Goal: Transaction & Acquisition: Book appointment/travel/reservation

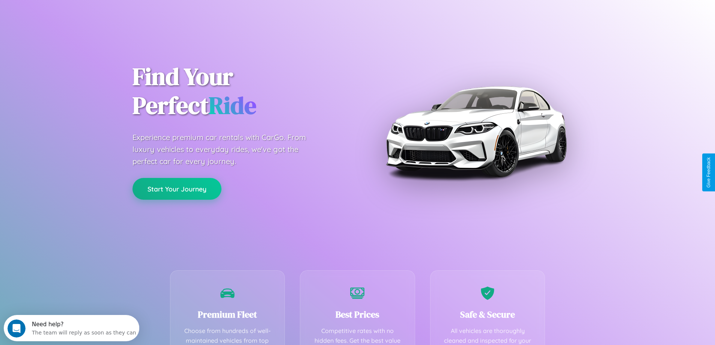
click at [177, 189] on button "Start Your Journey" at bounding box center [176, 189] width 89 height 22
click at [177, 188] on button "Start Your Journey" at bounding box center [176, 189] width 89 height 22
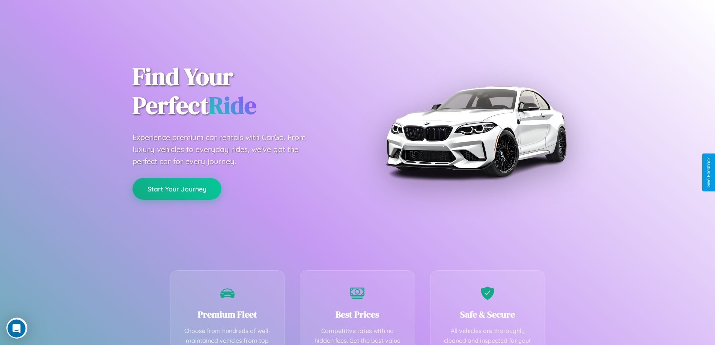
click at [177, 188] on button "Start Your Journey" at bounding box center [176, 189] width 89 height 22
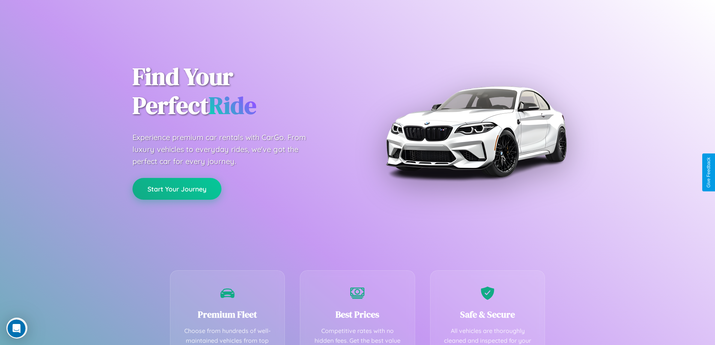
click at [177, 188] on button "Start Your Journey" at bounding box center [176, 189] width 89 height 22
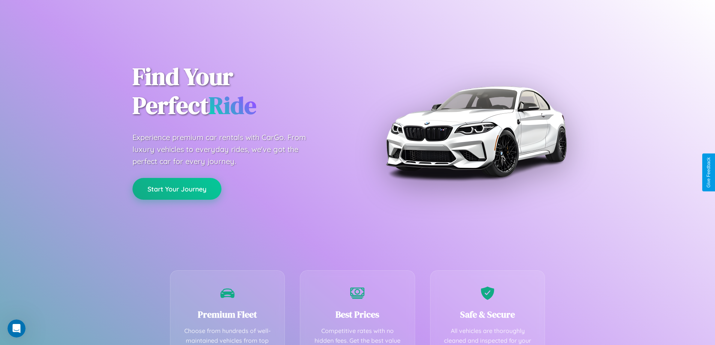
click at [177, 188] on button "Start Your Journey" at bounding box center [176, 189] width 89 height 22
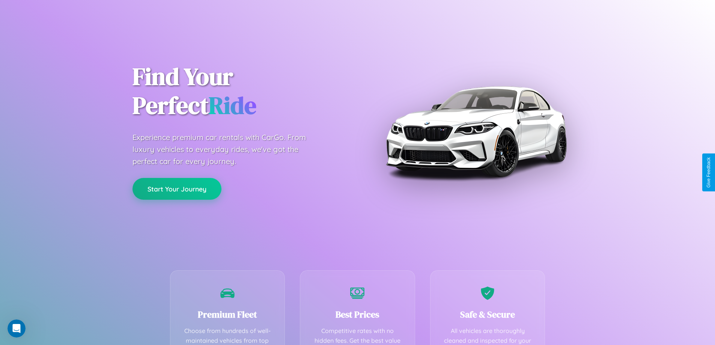
click at [177, 188] on button "Start Your Journey" at bounding box center [176, 189] width 89 height 22
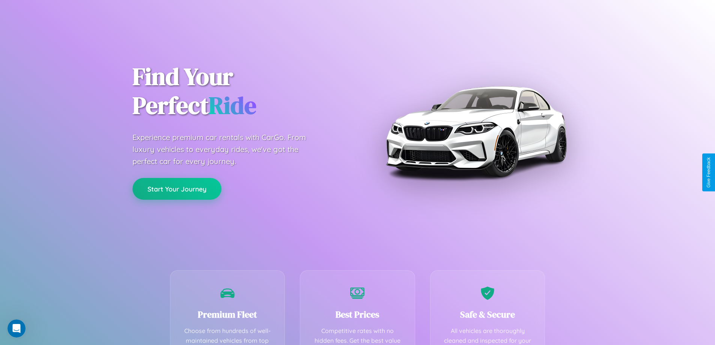
click at [177, 188] on button "Start Your Journey" at bounding box center [176, 189] width 89 height 22
